Goal: Complete application form: Complete application form

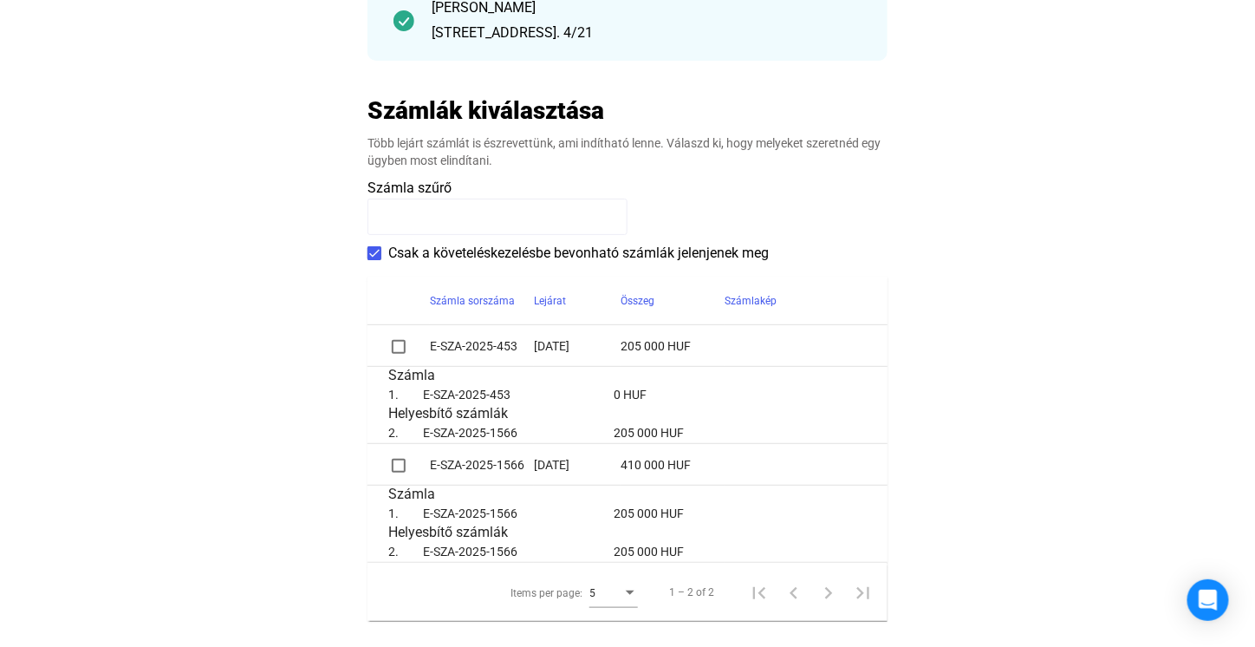
scroll to position [260, 0]
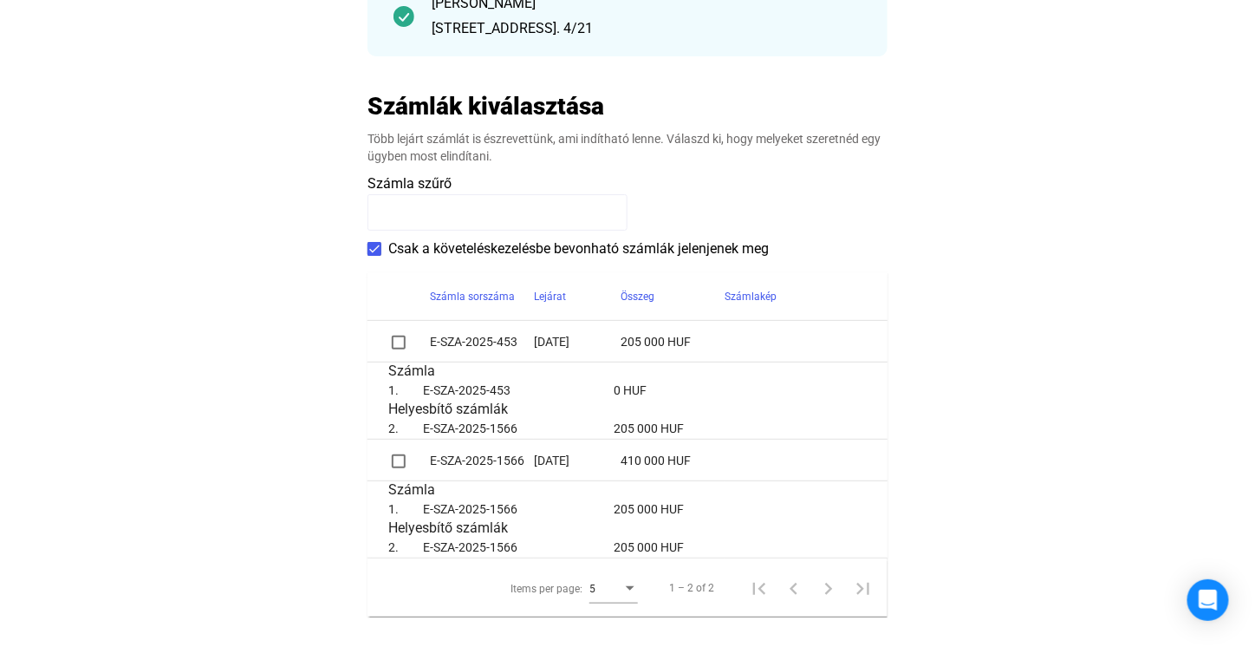
click at [395, 341] on span at bounding box center [399, 342] width 14 height 14
click at [401, 465] on span at bounding box center [399, 461] width 14 height 14
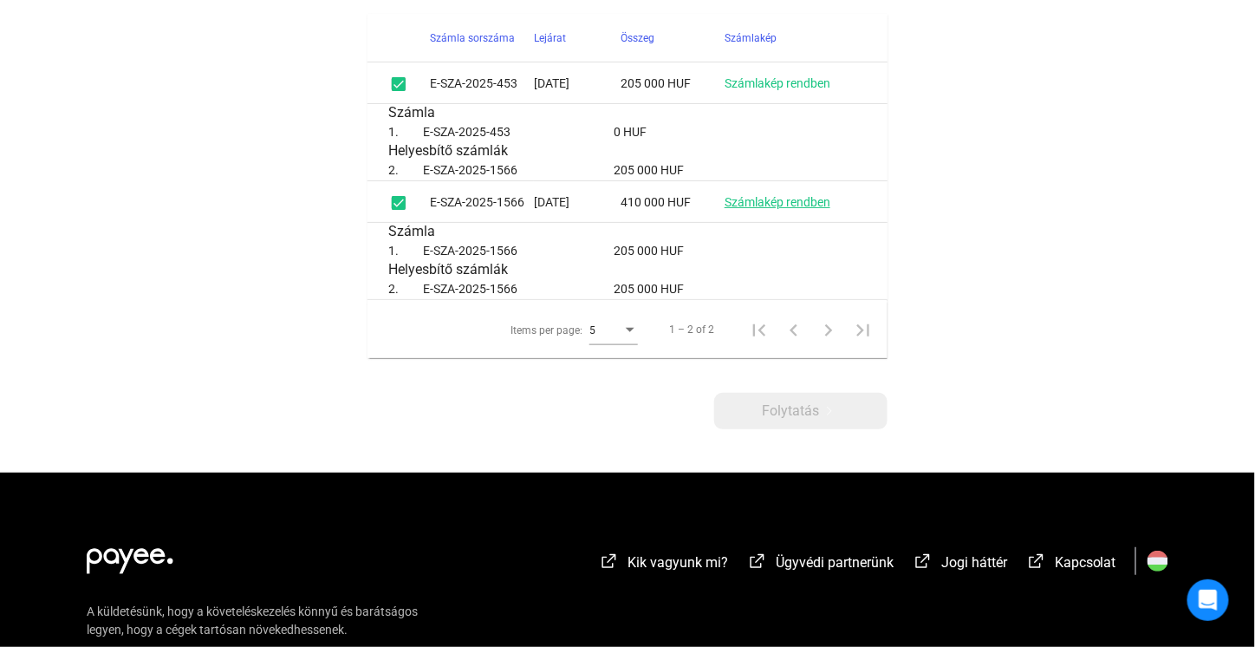
scroll to position [520, 0]
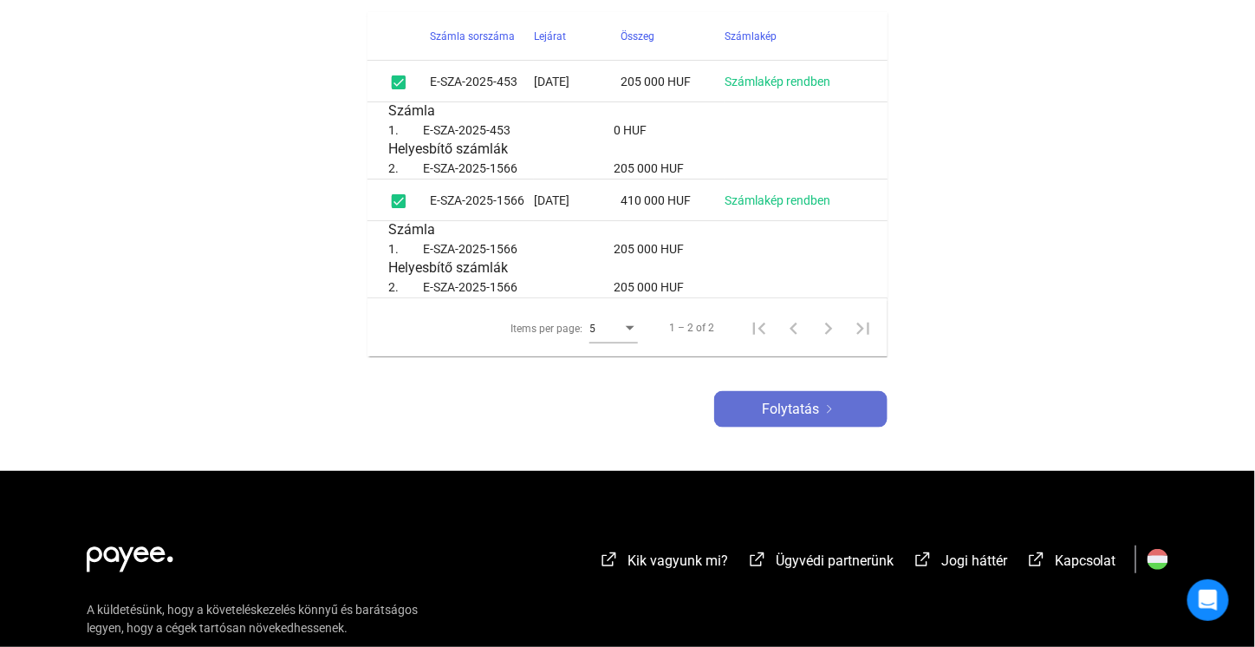
click at [759, 402] on div "Folytatás" at bounding box center [800, 409] width 163 height 21
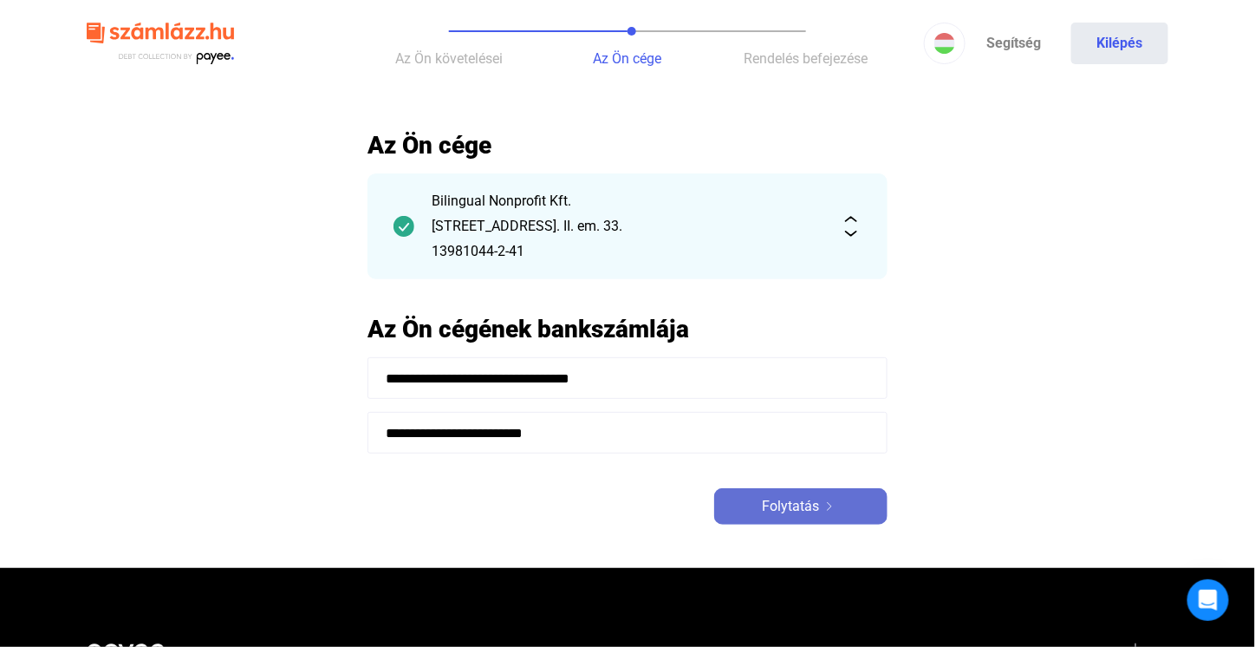
click at [768, 504] on span "Folytatás" at bounding box center [790, 506] width 57 height 21
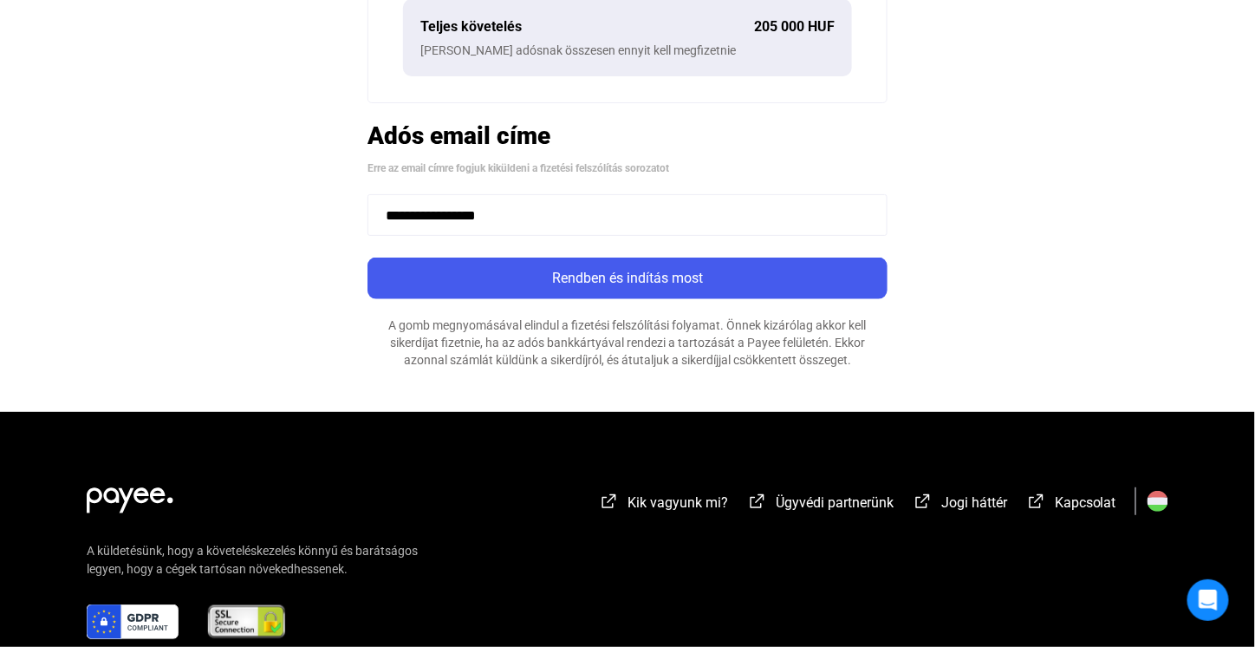
scroll to position [607, 0]
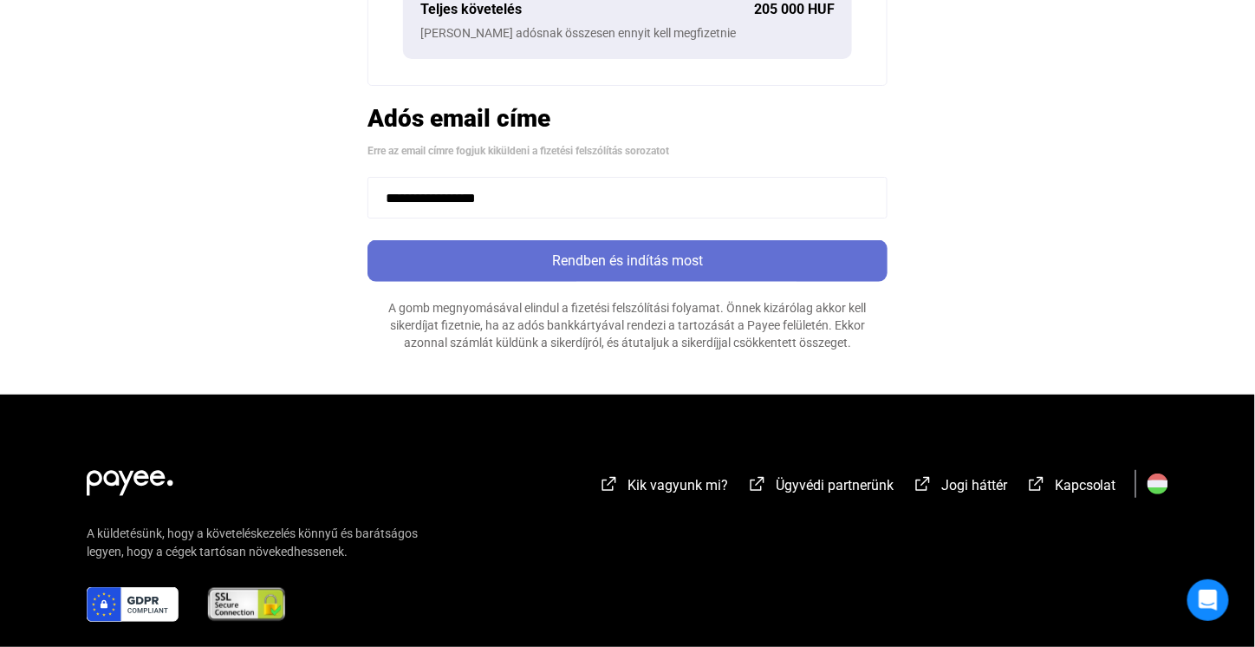
click at [622, 259] on div "Rendben és indítás most" at bounding box center [628, 260] width 510 height 21
